Goal: Information Seeking & Learning: Compare options

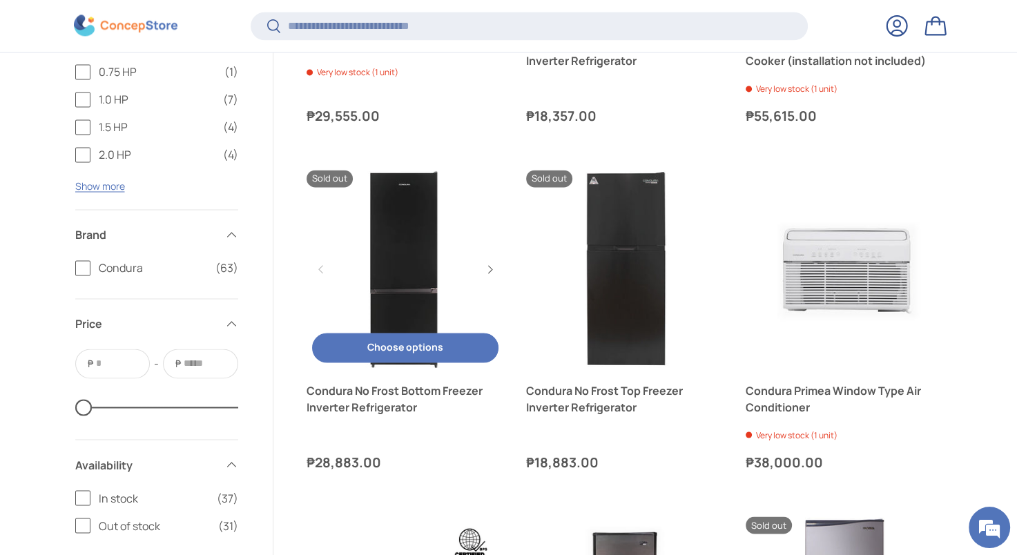
scroll to position [2276, 0]
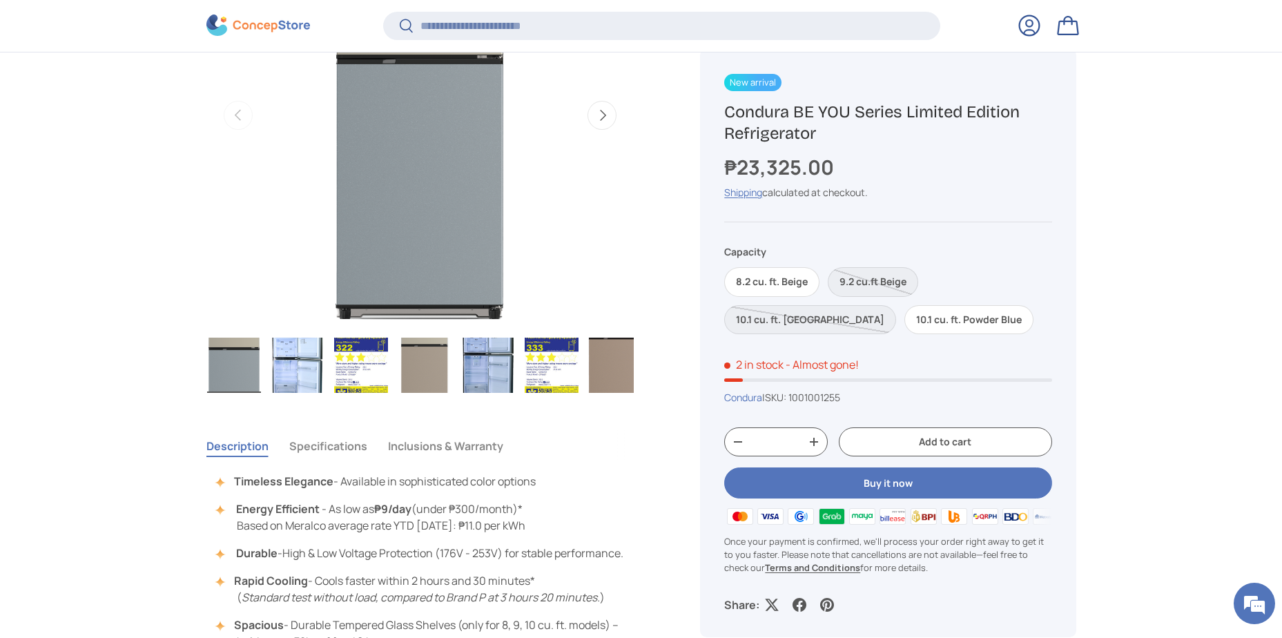
scroll to position [757, 0]
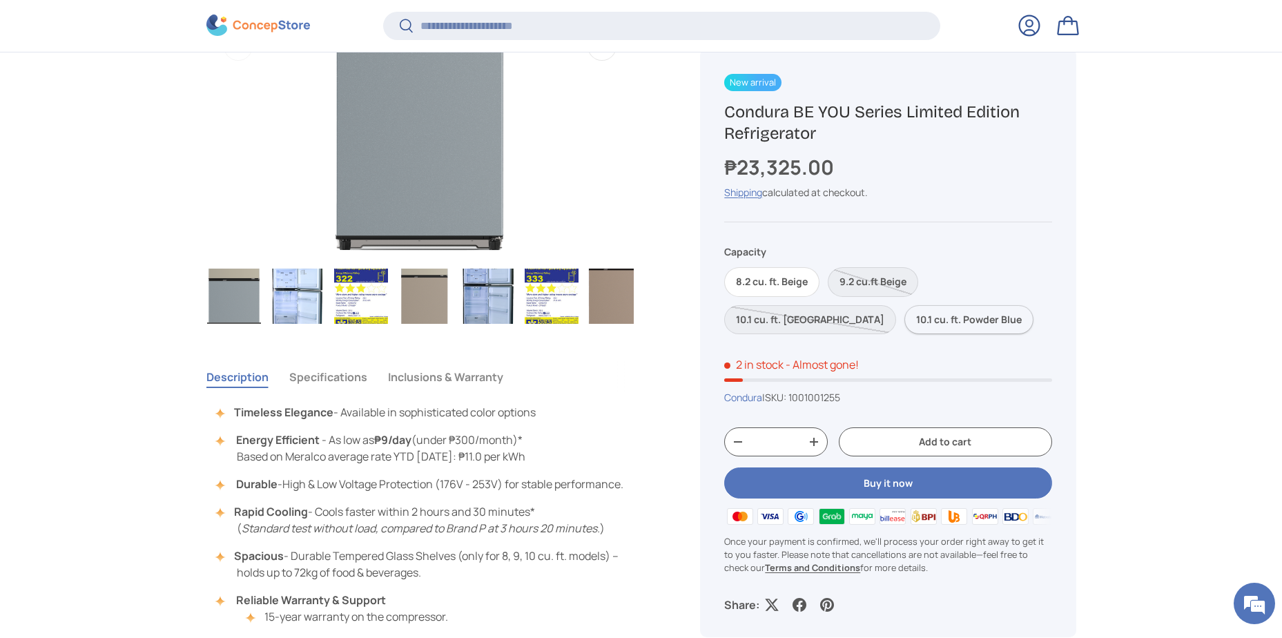
click at [905, 318] on label "10.1 cu. ft. Powder Blue" at bounding box center [969, 320] width 129 height 30
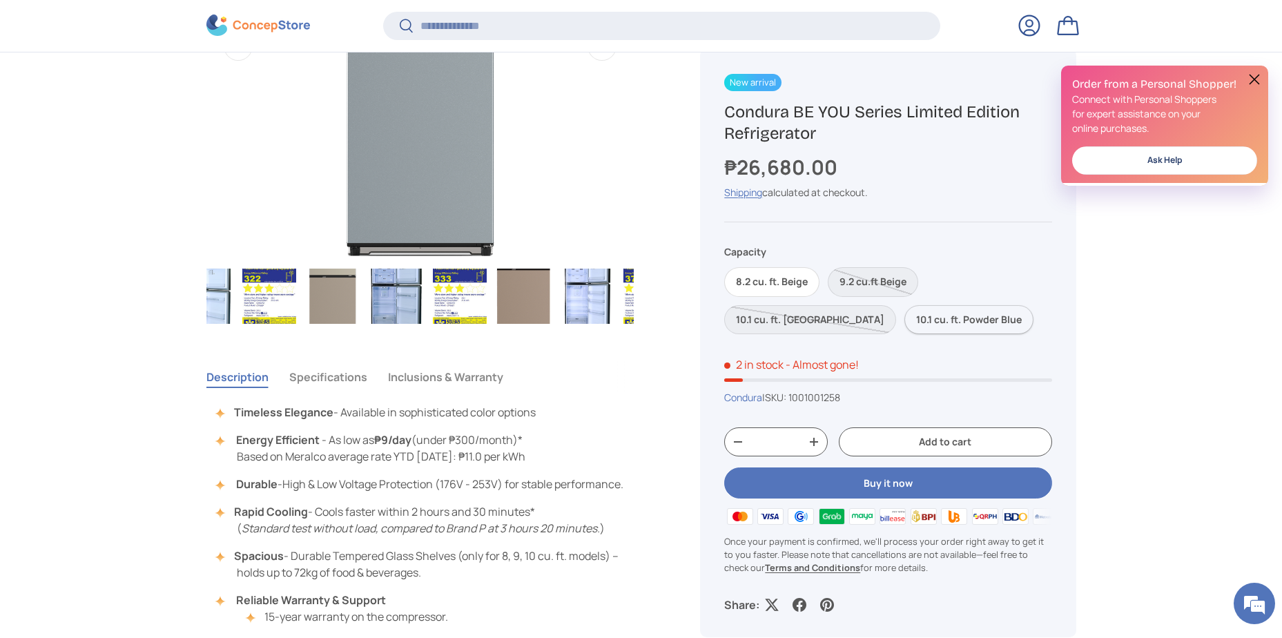
scroll to position [0, 326]
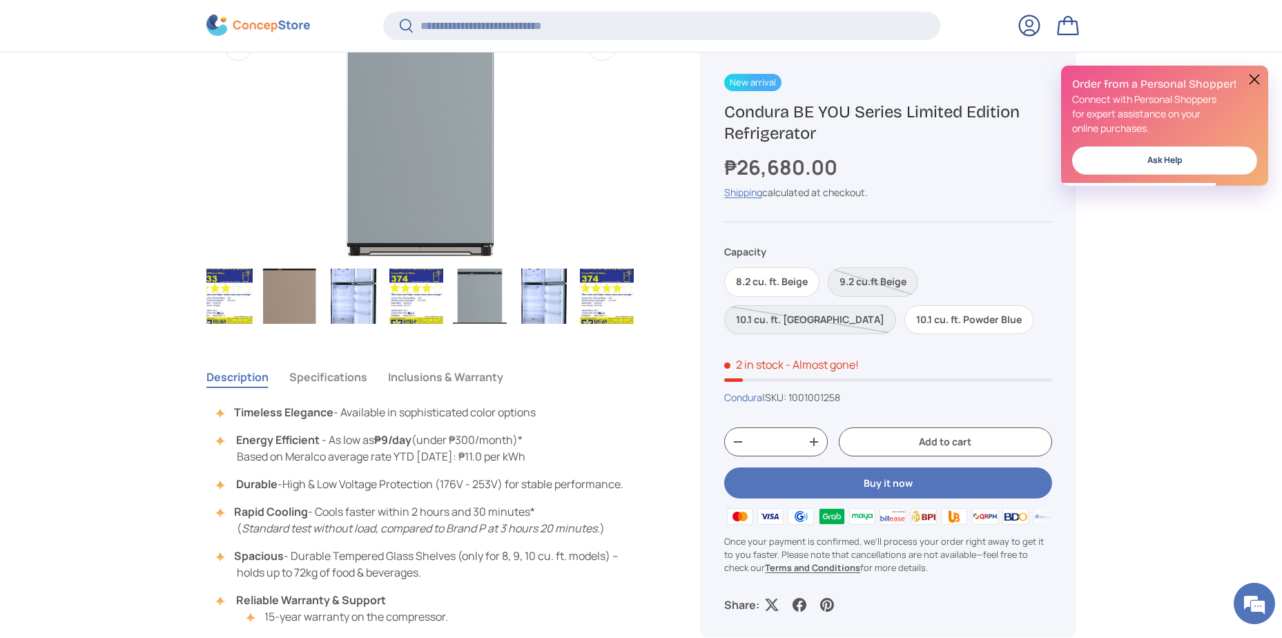
click at [896, 305] on label "10.1 cu. ft. Taupe" at bounding box center [810, 320] width 172 height 30
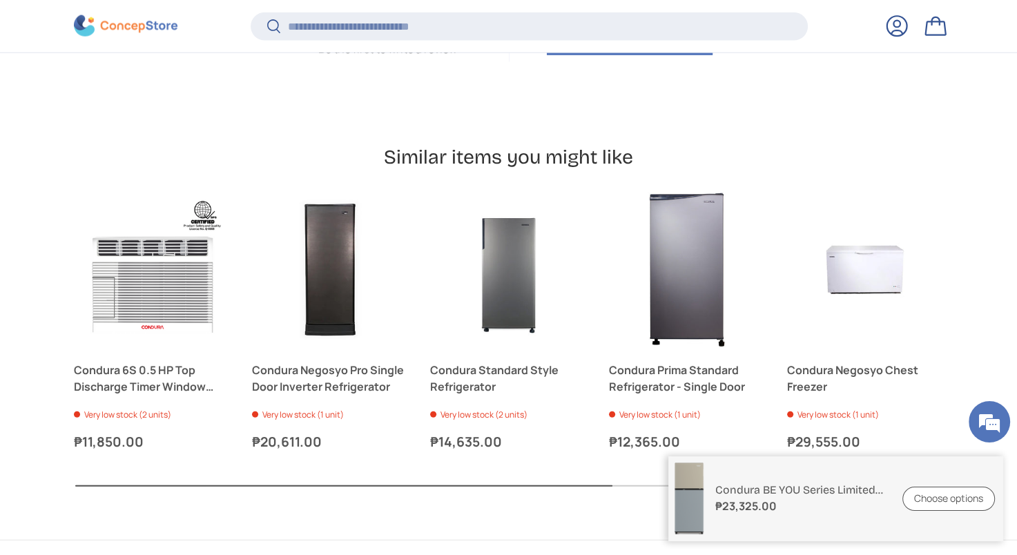
scroll to position [3381, 0]
